Goal: Task Accomplishment & Management: Use online tool/utility

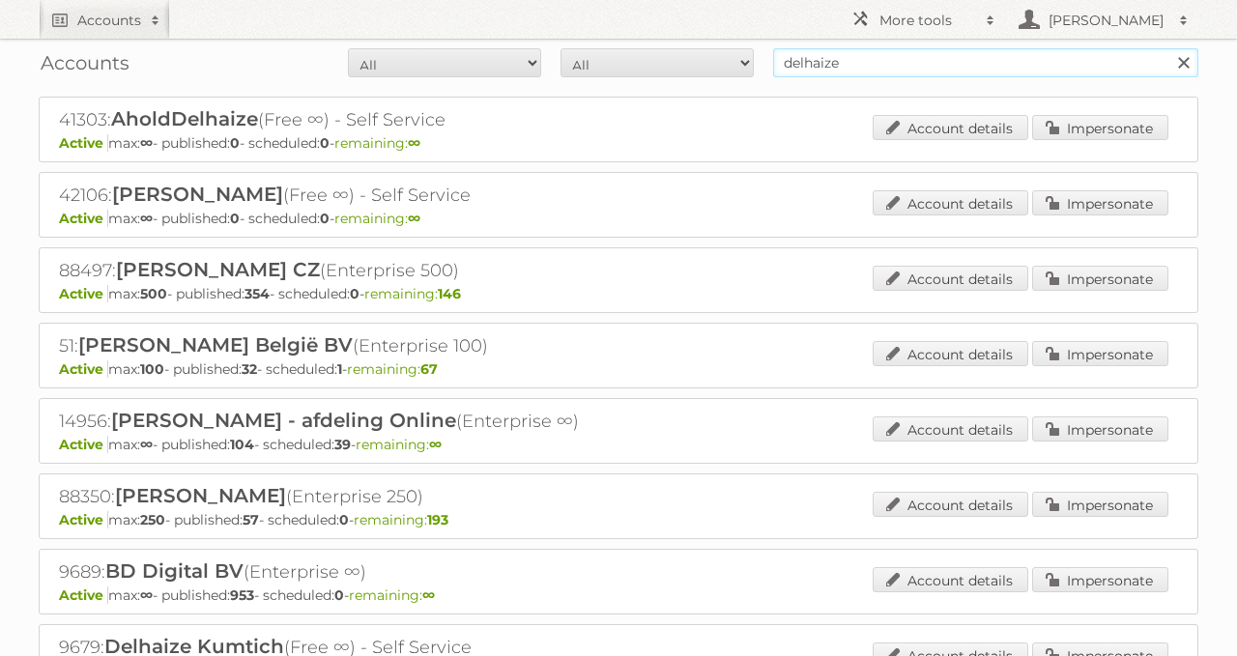
drag, startPoint x: 925, startPoint y: 64, endPoint x: 650, endPoint y: 43, distance: 275.1
click at [650, 43] on div "Accounts All Active Expired Pending All Paid Trials Self service delhaize Search" at bounding box center [618, 63] width 1159 height 48
type input "zeeman"
click at [1168, 48] on input "Search" at bounding box center [1182, 62] width 29 height 29
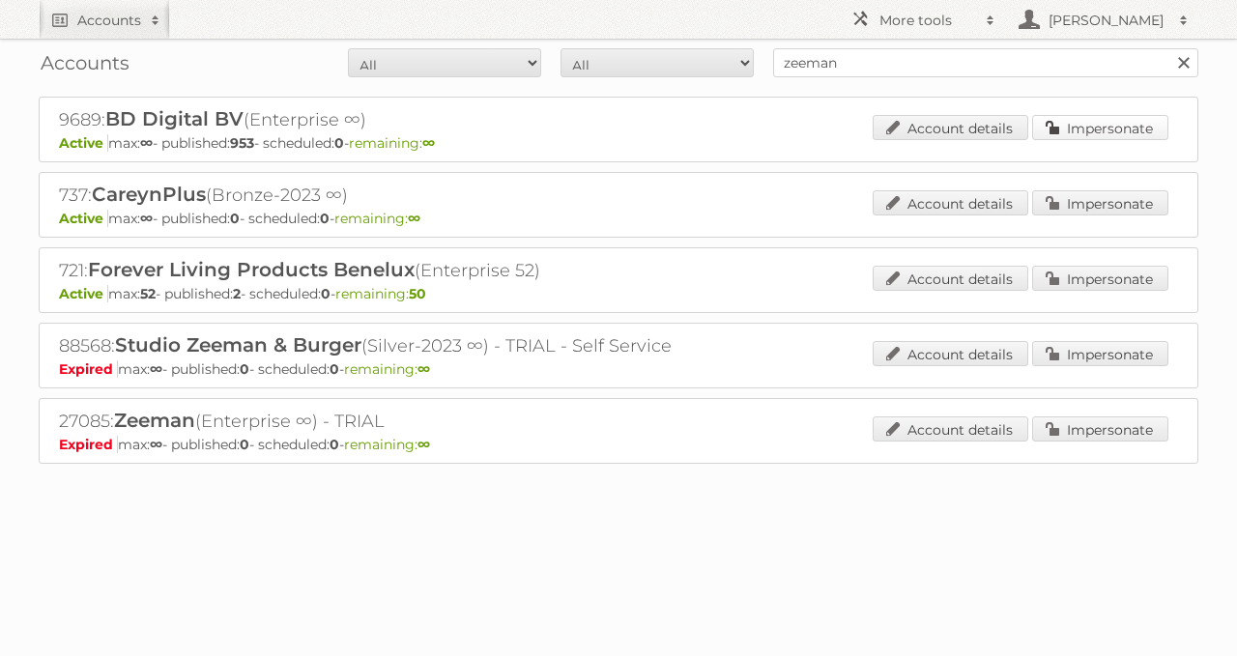
click at [1142, 128] on link "Impersonate" at bounding box center [1100, 127] width 136 height 25
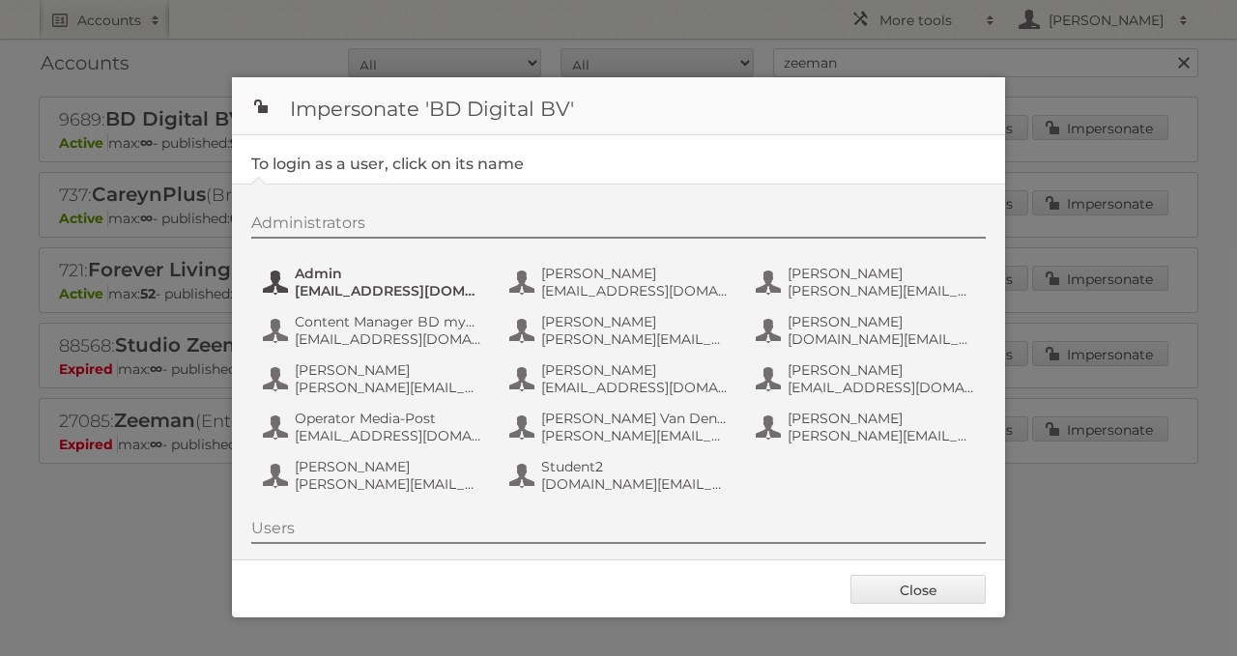
click at [336, 279] on span "Admin" at bounding box center [388, 273] width 187 height 17
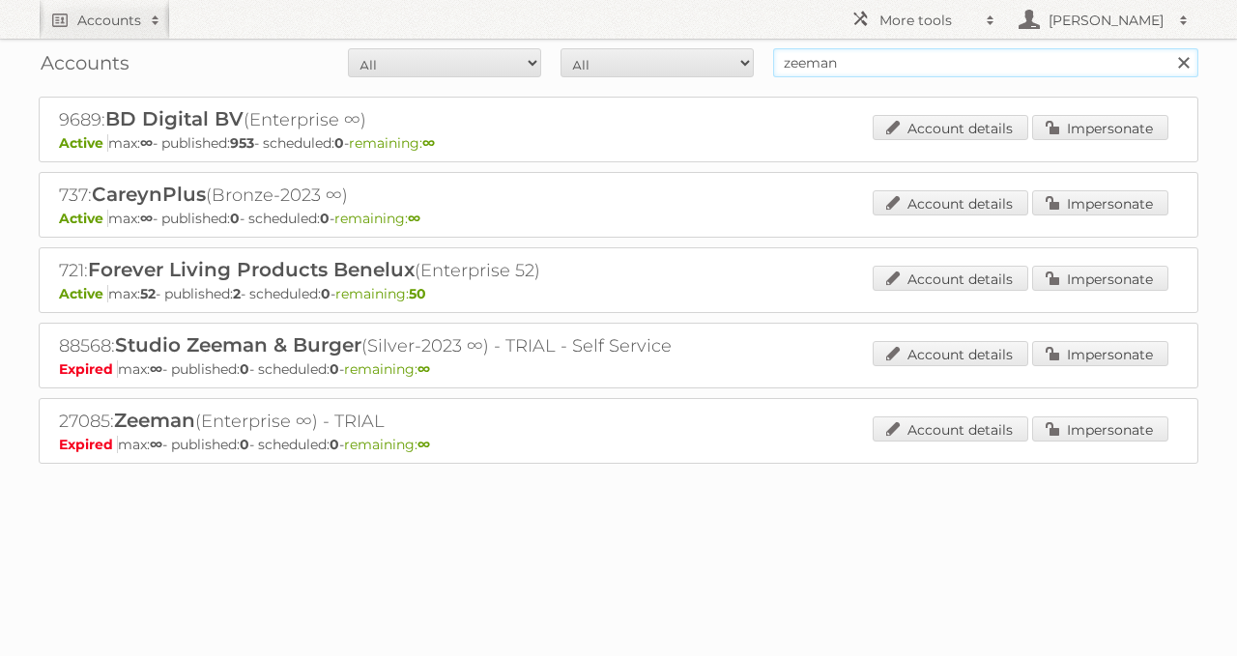
drag, startPoint x: 920, startPoint y: 55, endPoint x: 500, endPoint y: 65, distance: 420.4
click at [527, 65] on form "All Active Expired Pending All Paid Trials Self service zeeman Search" at bounding box center [618, 62] width 1159 height 29
type input "7735"
click at [1168, 48] on input "Search" at bounding box center [1182, 62] width 29 height 29
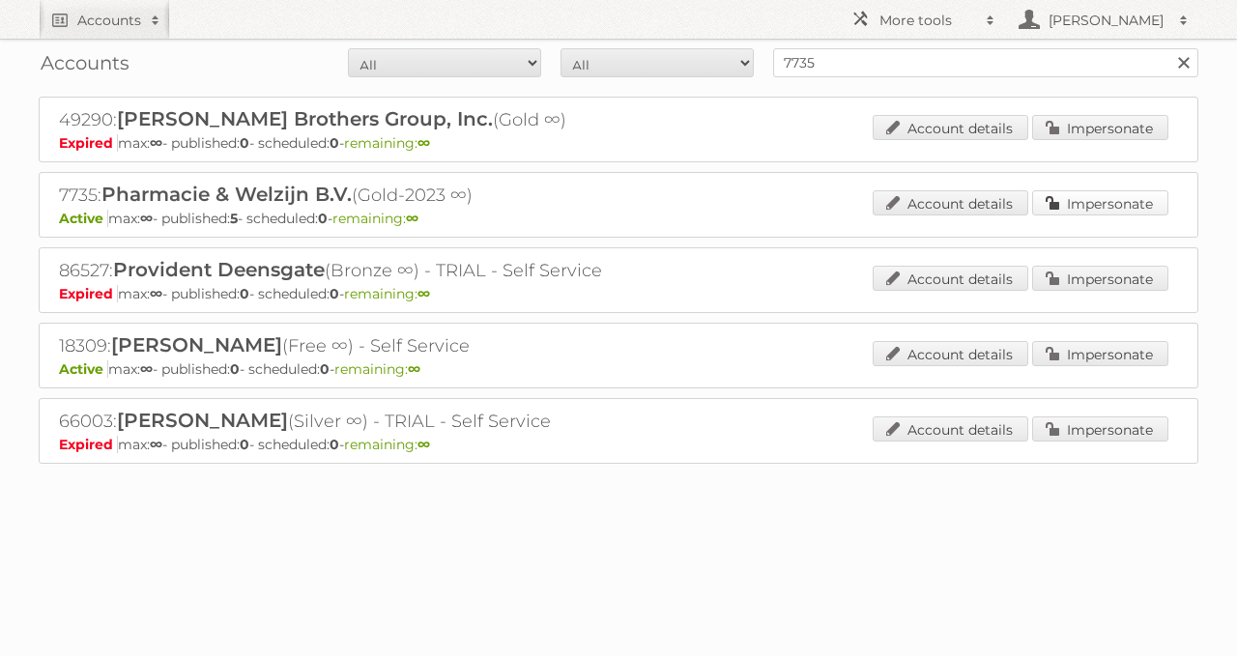
click at [1063, 209] on link "Impersonate" at bounding box center [1100, 202] width 136 height 25
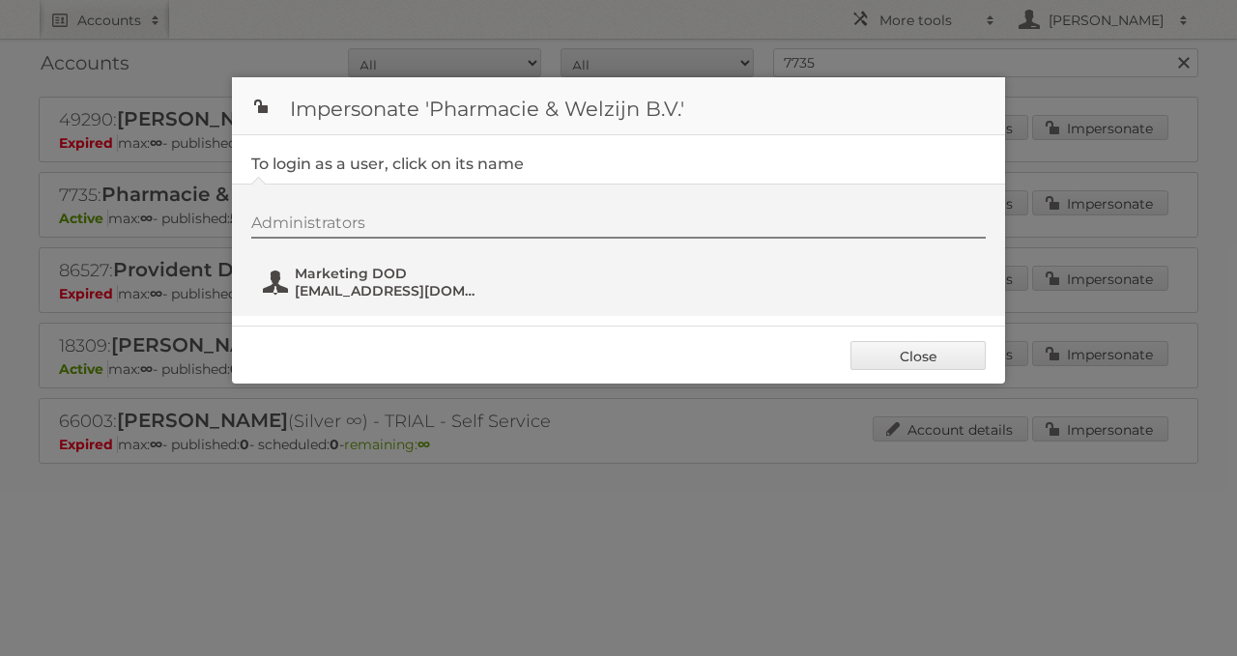
click at [433, 268] on span "Marketing DOD" at bounding box center [388, 273] width 187 height 17
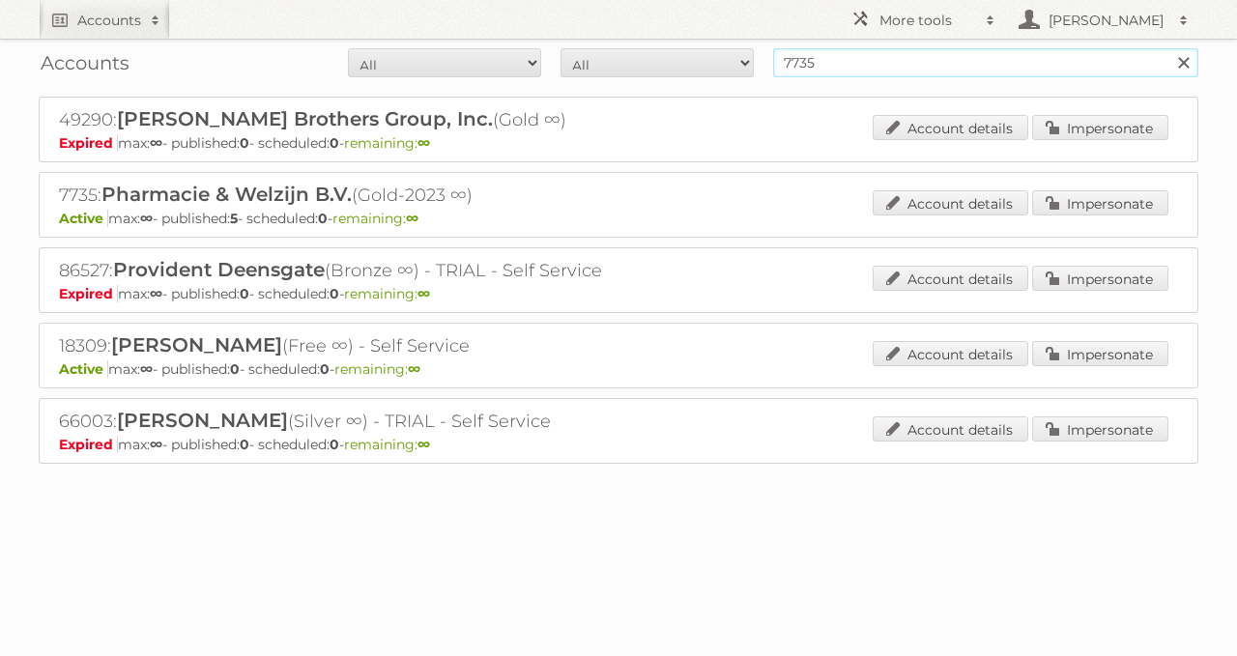
drag, startPoint x: 886, startPoint y: 51, endPoint x: 877, endPoint y: 62, distance: 13.7
click at [877, 62] on input "7735" at bounding box center [985, 62] width 425 height 29
drag, startPoint x: 877, startPoint y: 62, endPoint x: 702, endPoint y: 62, distance: 174.9
click at [702, 62] on form "All Active Expired Pending All Paid Trials Self service 7735 Search" at bounding box center [618, 62] width 1159 height 29
type input "aveve"
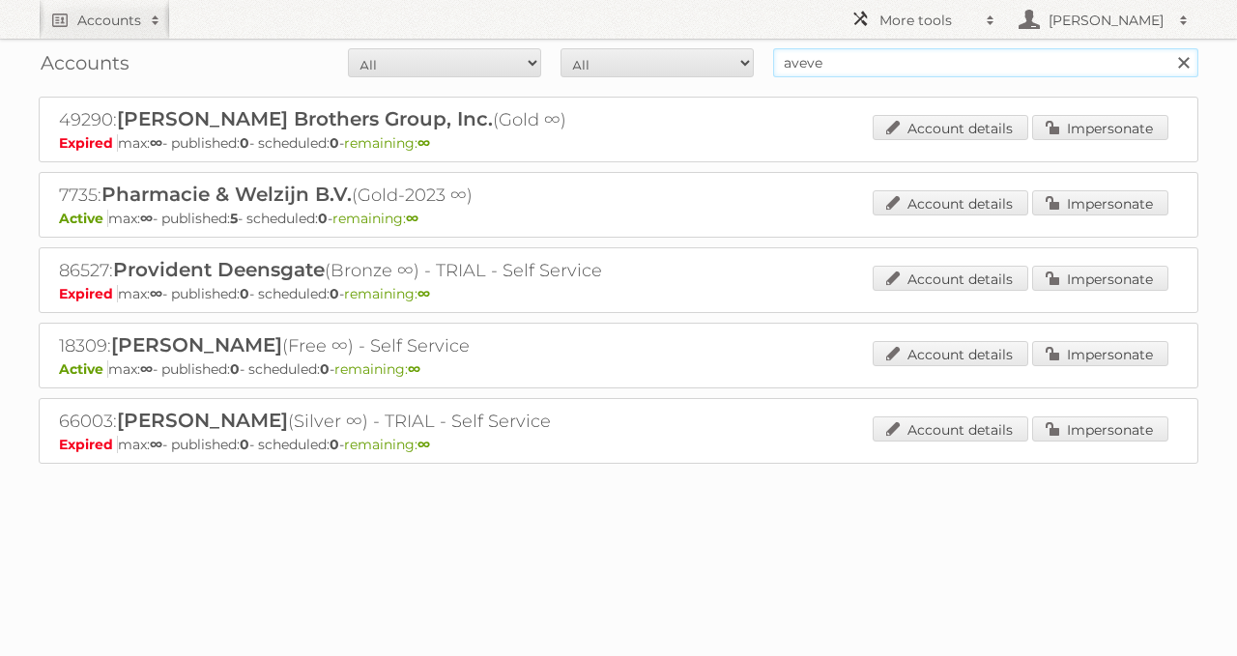
click at [1168, 48] on input "Search" at bounding box center [1182, 62] width 29 height 29
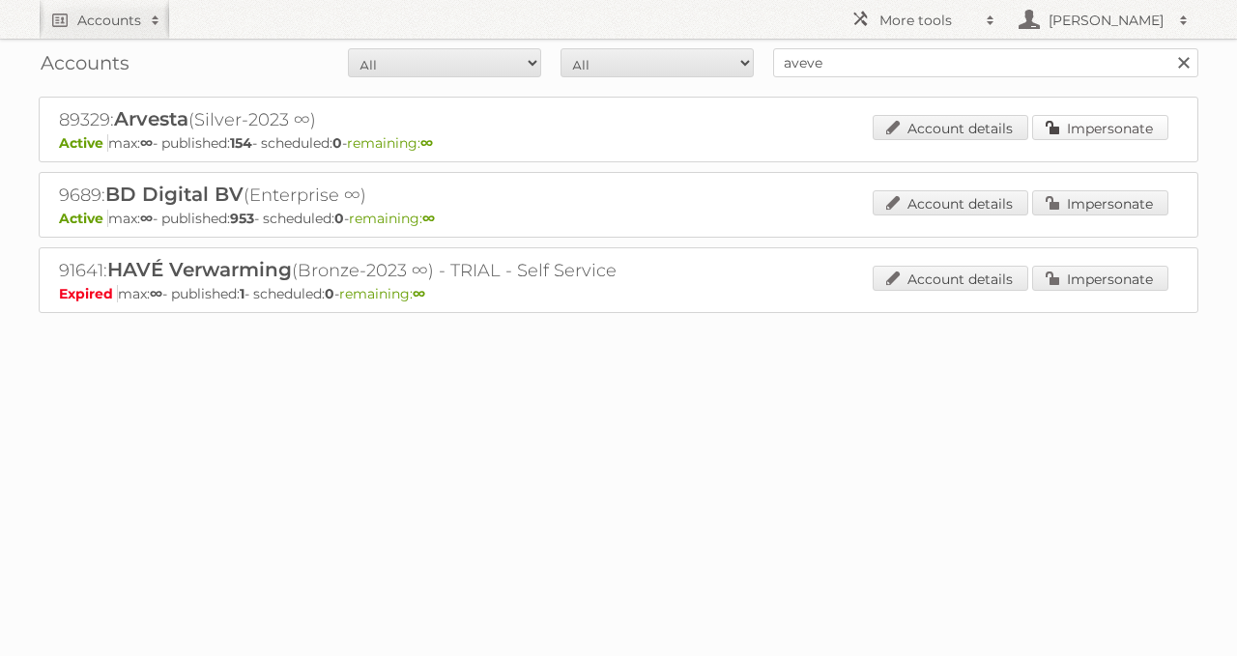
click at [1088, 119] on link "Impersonate" at bounding box center [1100, 127] width 136 height 25
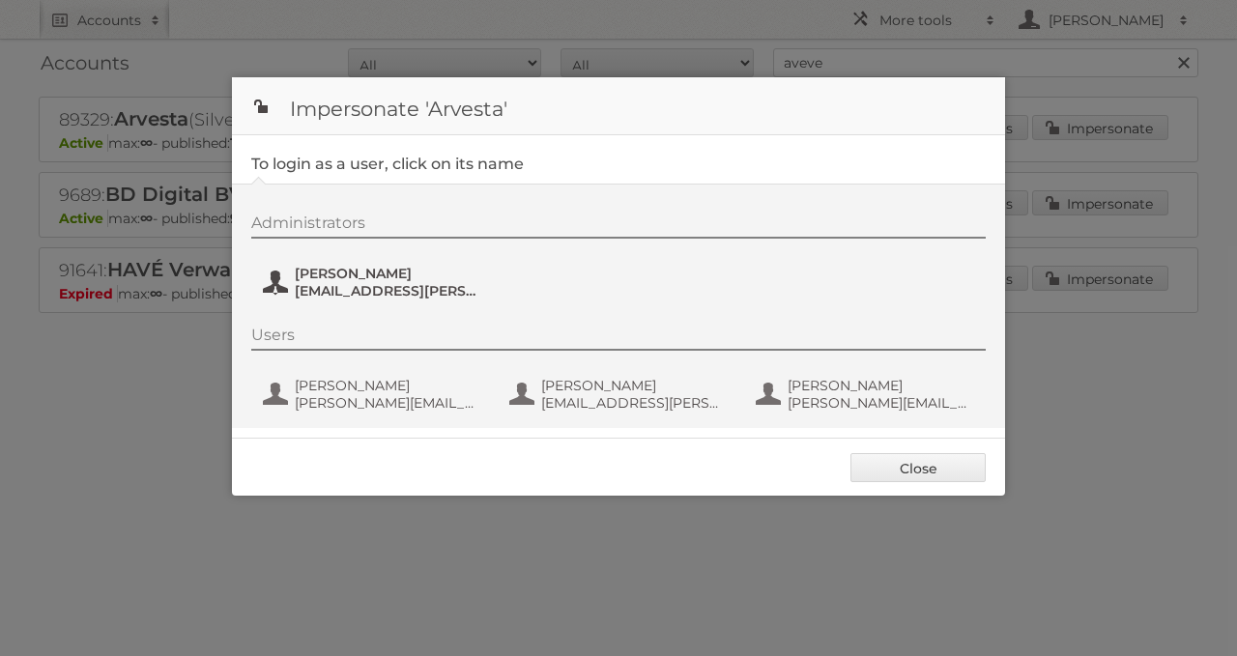
click at [308, 280] on button "[PERSON_NAME] [EMAIL_ADDRESS][PERSON_NAME][DOMAIN_NAME]" at bounding box center [374, 282] width 227 height 39
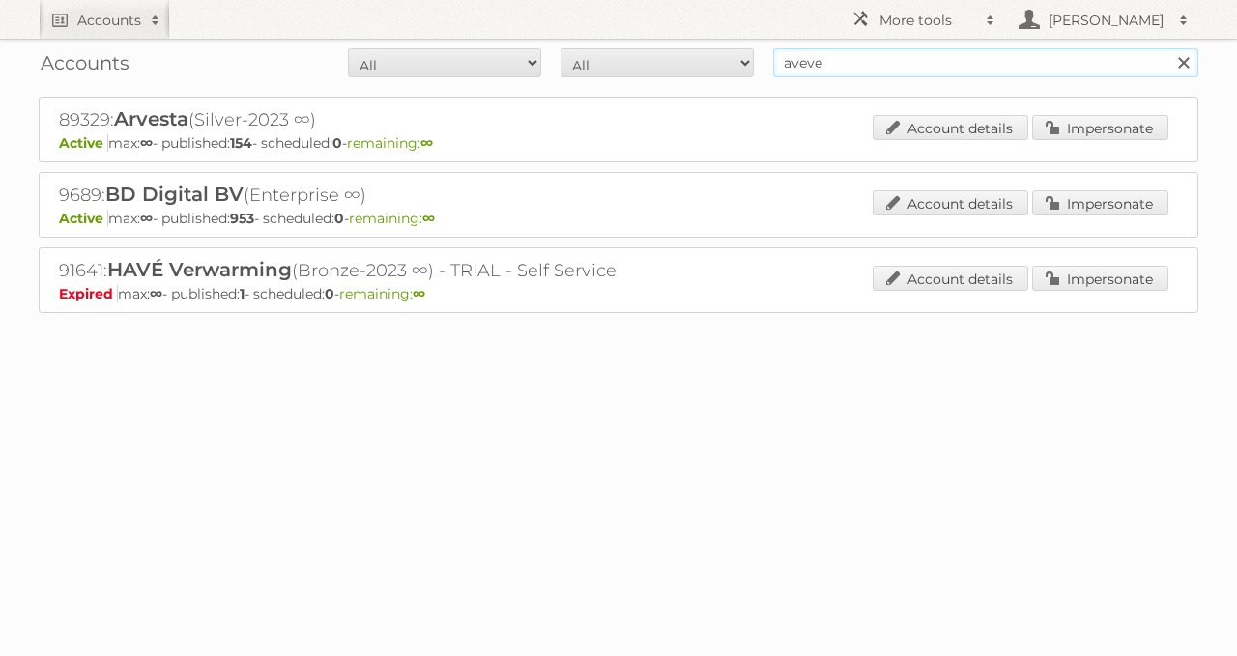
drag, startPoint x: 698, startPoint y: 58, endPoint x: 639, endPoint y: 43, distance: 60.7
click at [646, 46] on div "Accounts All Active Expired Pending All Paid Trials Self service aveve Search" at bounding box center [618, 63] width 1159 height 48
type input "intratuin"
click at [1168, 48] on input "Search" at bounding box center [1182, 62] width 29 height 29
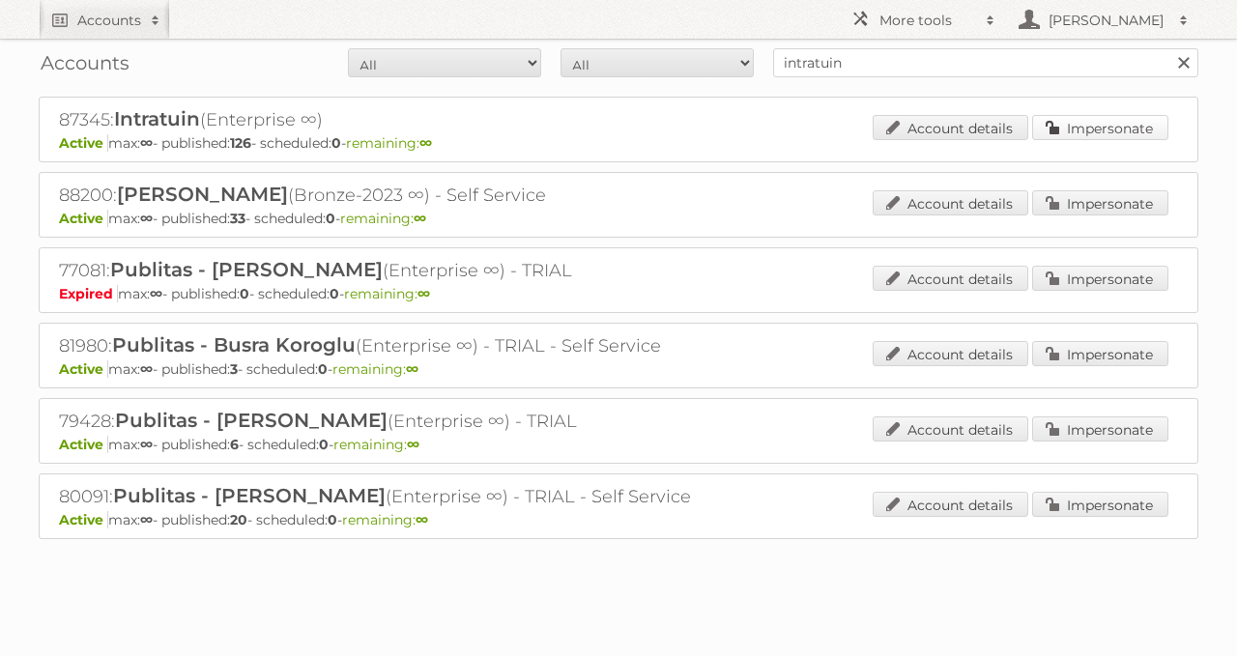
click at [1078, 136] on link "Impersonate" at bounding box center [1100, 127] width 136 height 25
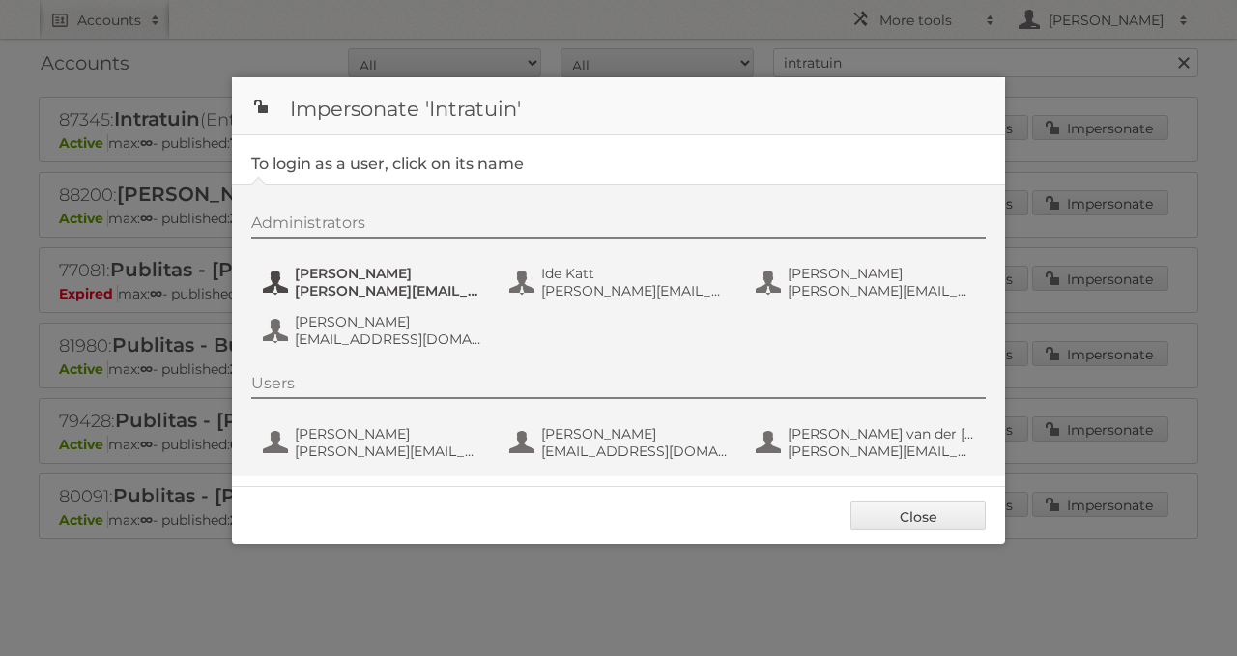
click at [367, 282] on span "a.clemens@intratuin.nl" at bounding box center [388, 290] width 187 height 17
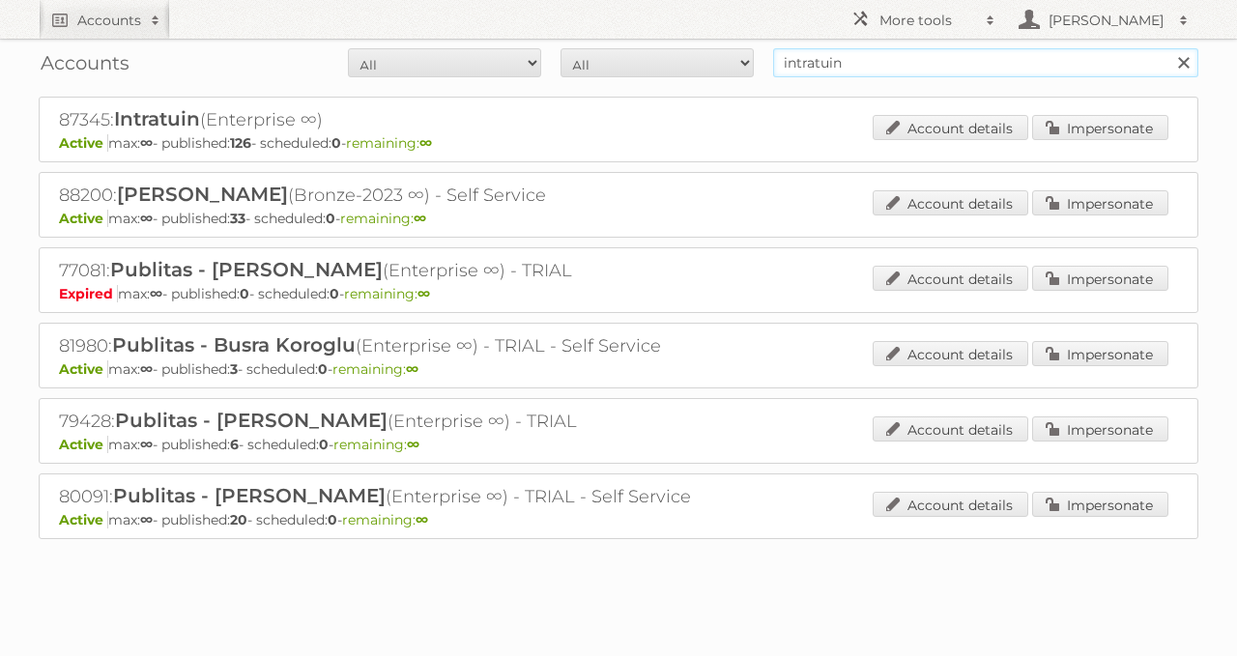
click at [895, 65] on input "intratuin" at bounding box center [985, 62] width 425 height 29
type input "europoint"
click at [1168, 48] on input "Search" at bounding box center [1182, 62] width 29 height 29
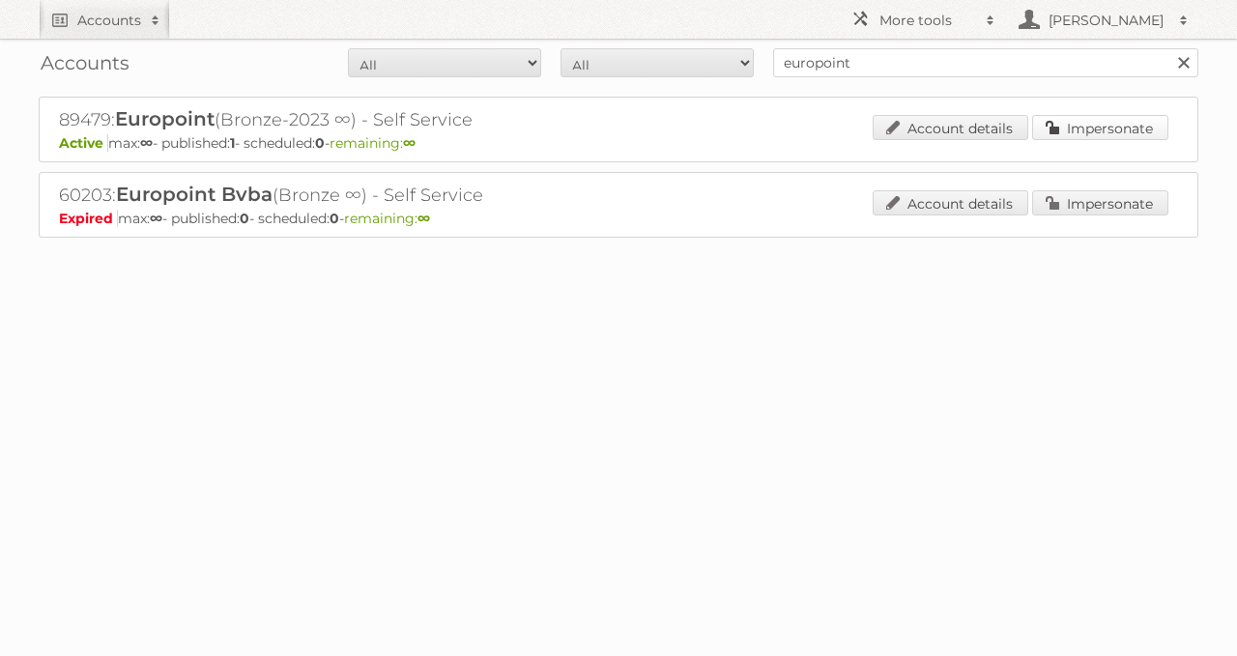
click at [1074, 130] on link "Impersonate" at bounding box center [1100, 127] width 136 height 25
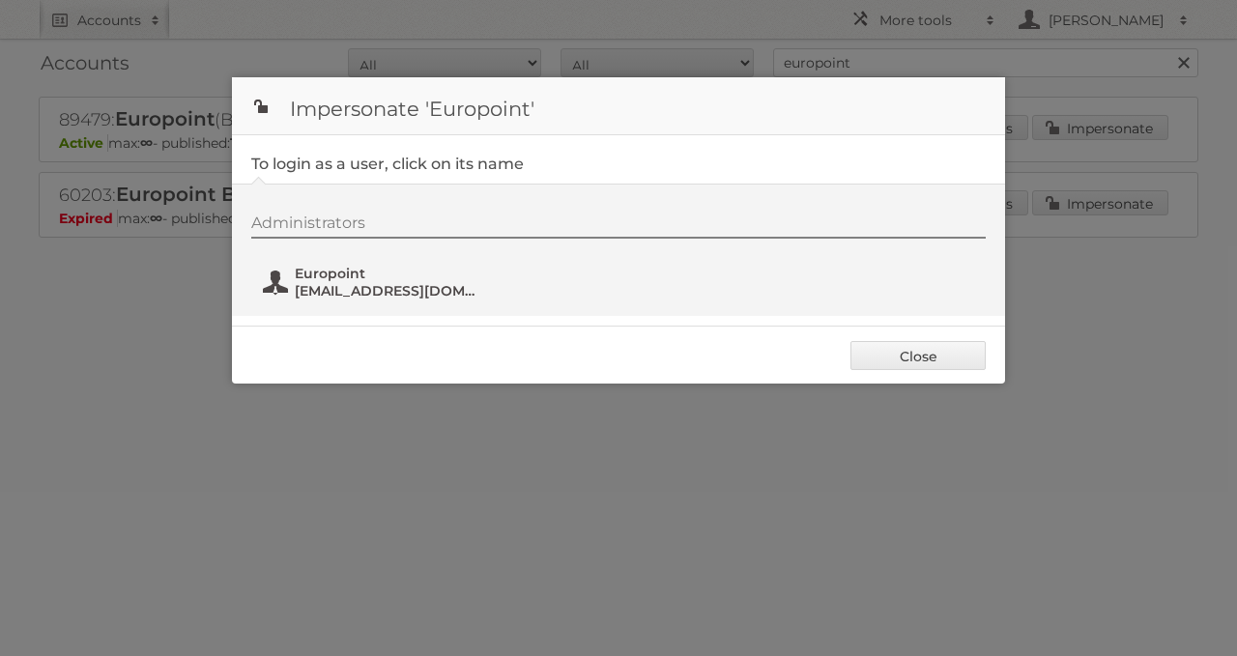
click at [389, 274] on span "Europoint" at bounding box center [388, 273] width 187 height 17
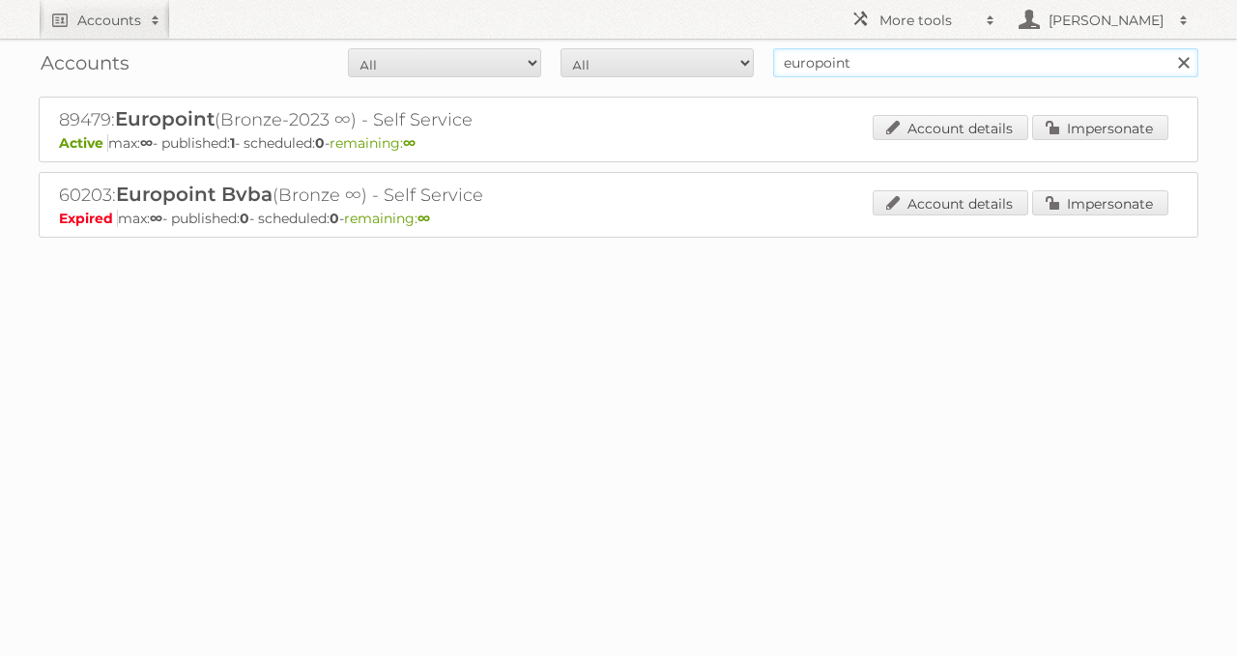
click at [256, 70] on form "All Active Expired Pending All Paid Trials Self service europoint Search" at bounding box center [618, 62] width 1159 height 29
type input "gall & gall"
click at [1168, 48] on input "Search" at bounding box center [1182, 62] width 29 height 29
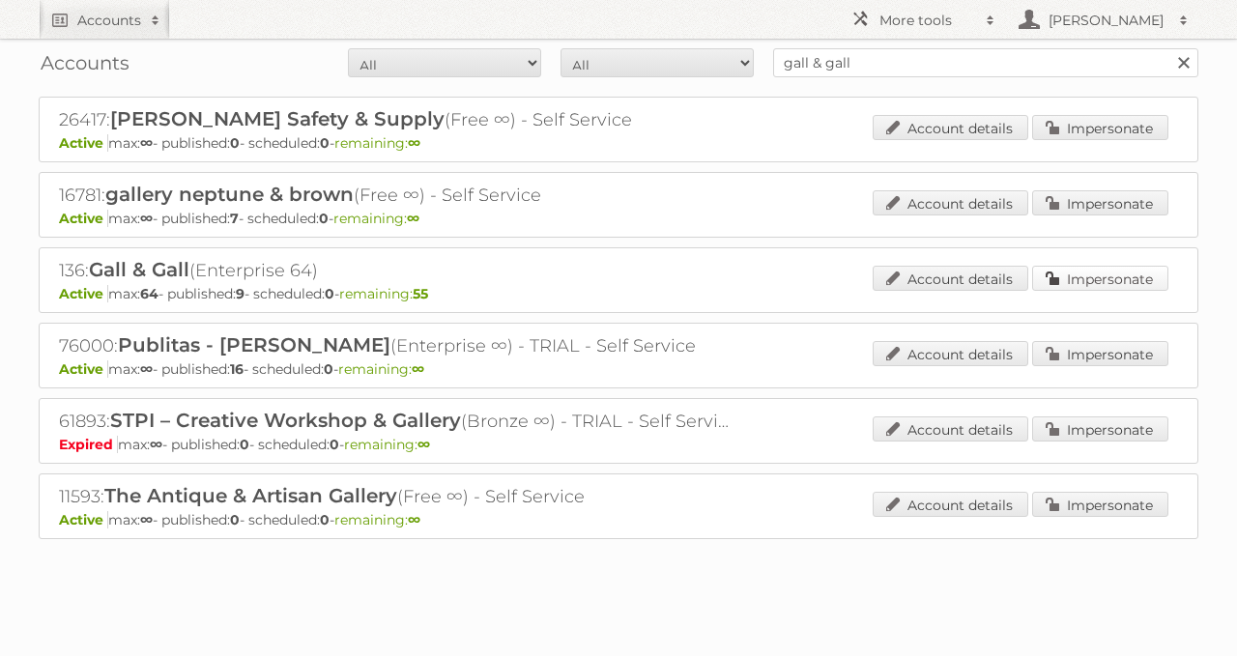
click at [1062, 275] on link "Impersonate" at bounding box center [1100, 278] width 136 height 25
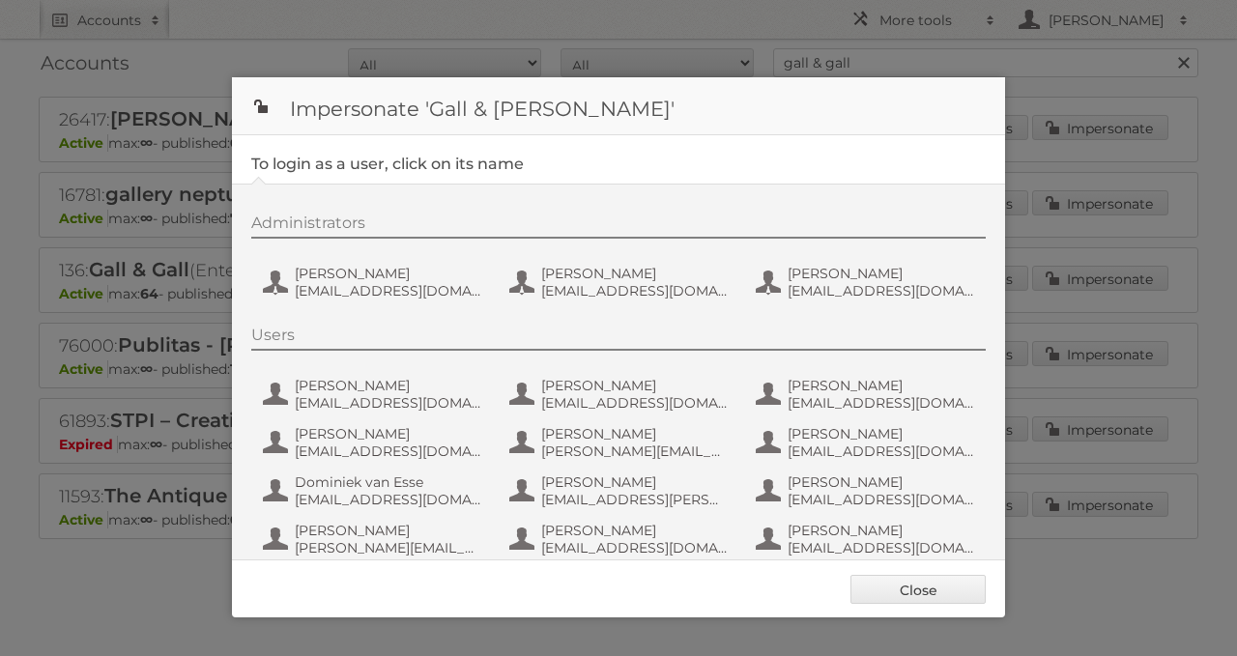
click at [300, 300] on div "Administrators Esther de Reus esther-de.reus@gall.nl Luka Zijp luka.zijp@gall.n…" at bounding box center [628, 260] width 754 height 93
click at [282, 285] on button "Esther de Reus esther-de.reus@gall.nl" at bounding box center [374, 282] width 227 height 39
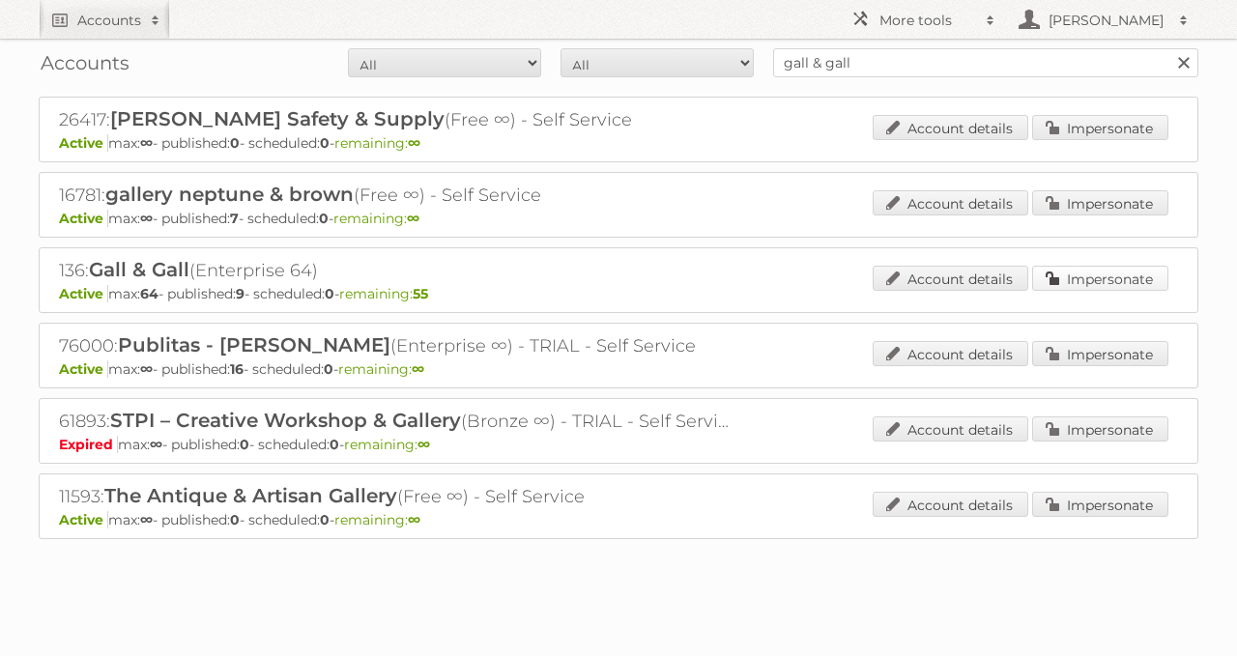
click at [1046, 285] on link "Impersonate" at bounding box center [1100, 278] width 136 height 25
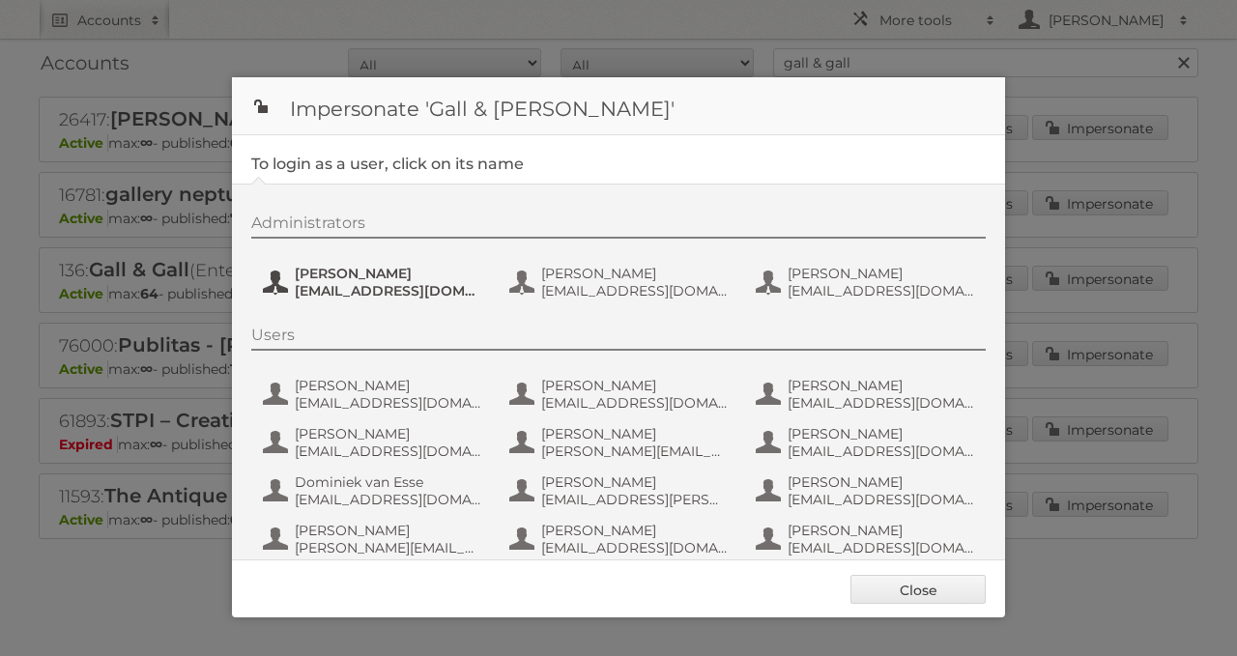
click at [336, 298] on button "Esther de Reus esther-de.reus@gall.nl" at bounding box center [374, 282] width 227 height 39
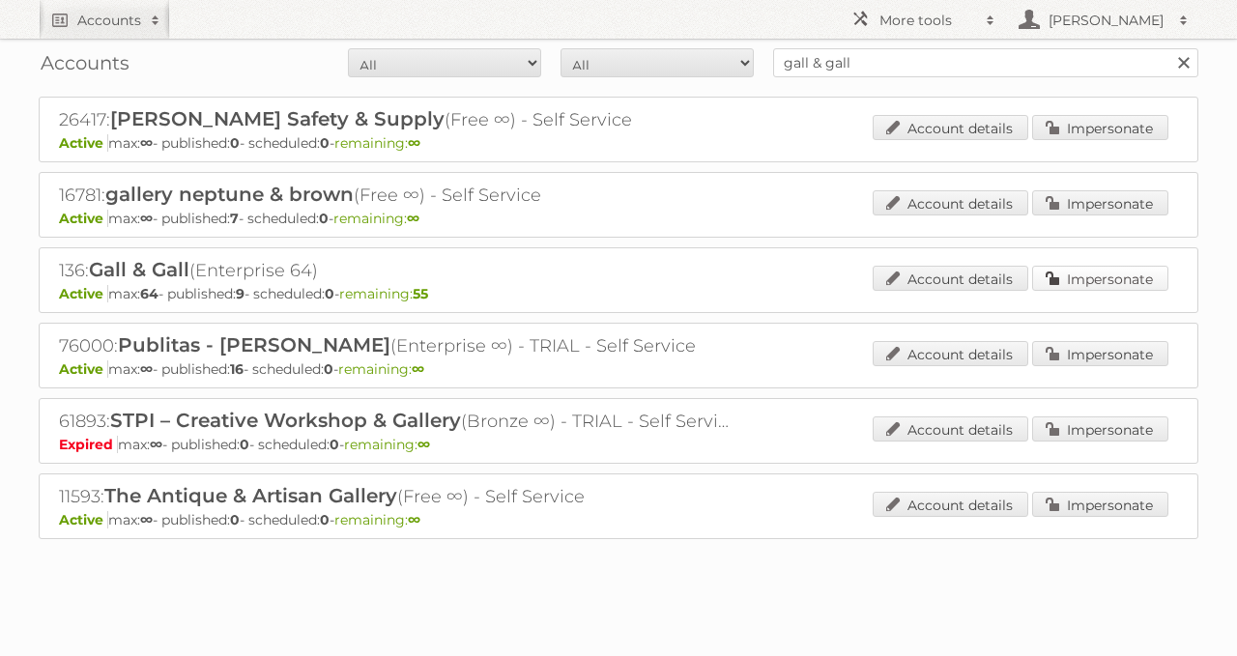
click at [1145, 273] on link "Impersonate" at bounding box center [1100, 278] width 136 height 25
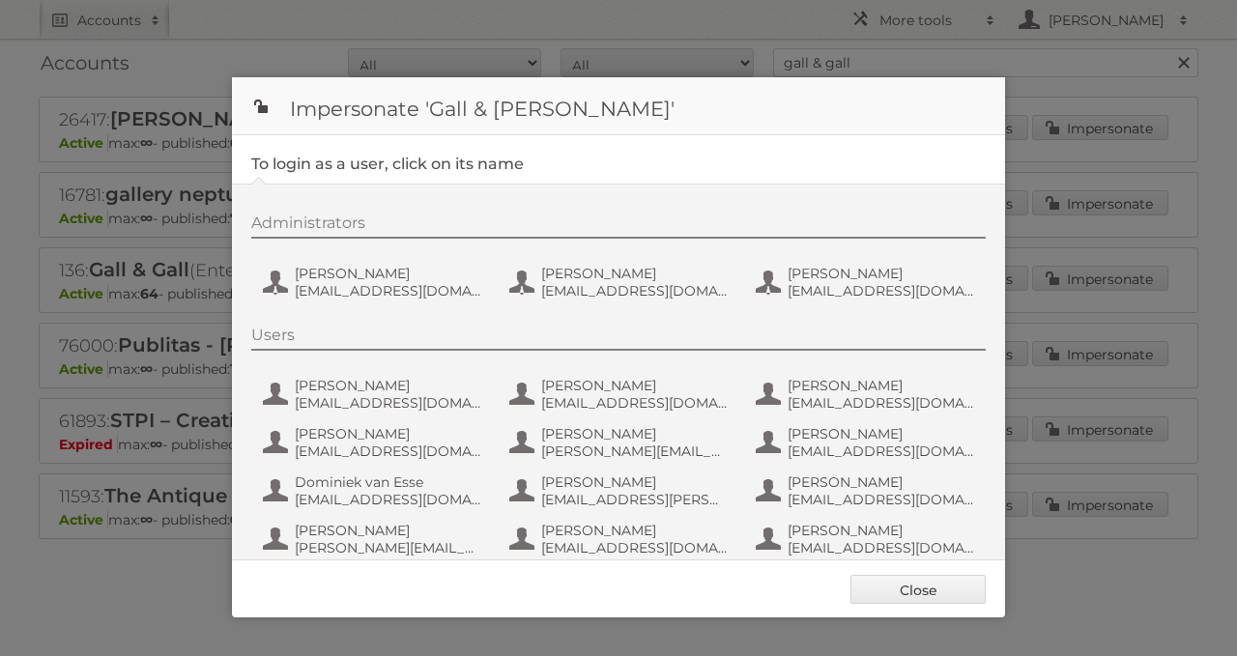
click at [1084, 294] on div at bounding box center [618, 328] width 1237 height 656
click at [867, 594] on link "Close" at bounding box center [917, 589] width 135 height 29
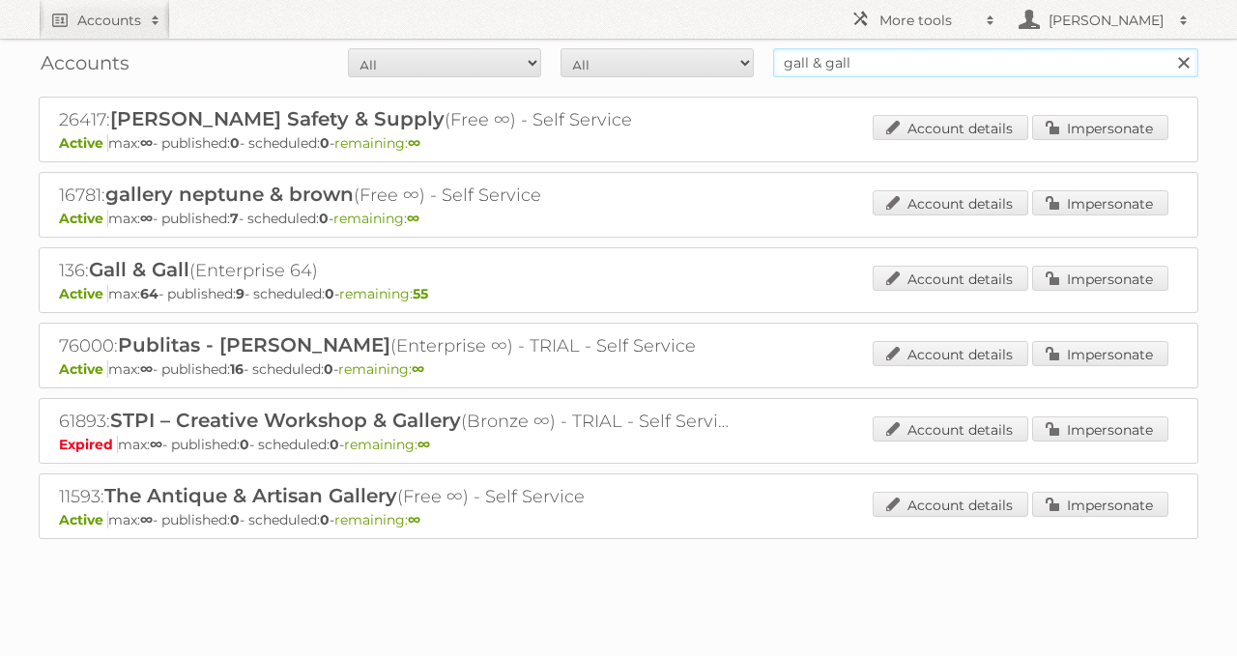
drag, startPoint x: 713, startPoint y: 55, endPoint x: 651, endPoint y: 53, distance: 61.9
click at [656, 54] on form "All Active Expired Pending All Paid Trials Self service gall & gall Search" at bounding box center [618, 62] width 1159 height 29
type input "readshop"
click at [1168, 48] on input "Search" at bounding box center [1182, 62] width 29 height 29
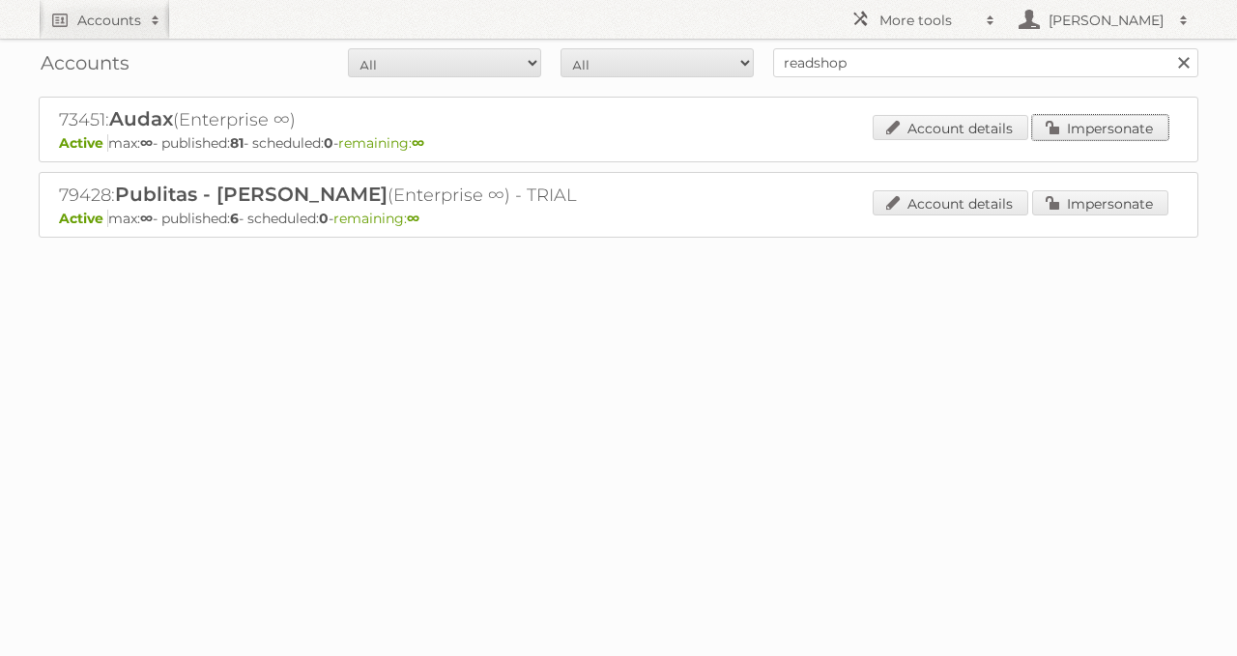
drag, startPoint x: 1142, startPoint y: 123, endPoint x: 1099, endPoint y: 136, distance: 44.6
click at [1143, 122] on link "Impersonate" at bounding box center [1100, 127] width 136 height 25
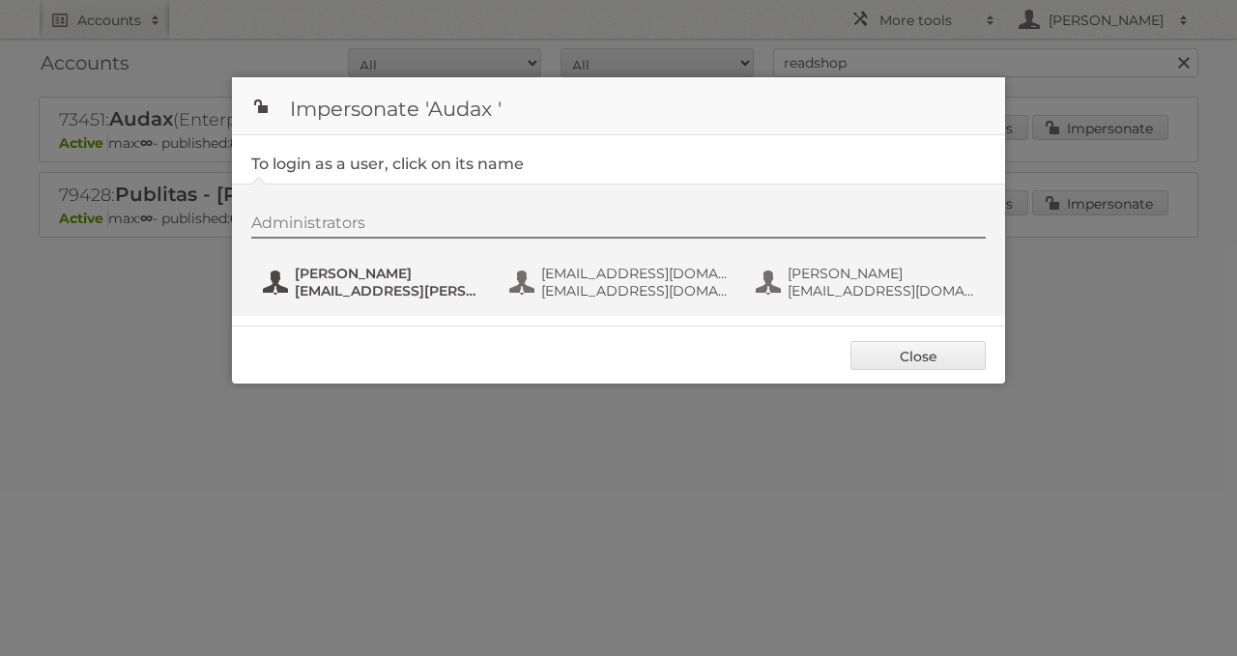
click at [319, 275] on span "[PERSON_NAME]" at bounding box center [388, 273] width 187 height 17
